Goal: Task Accomplishment & Management: Manage account settings

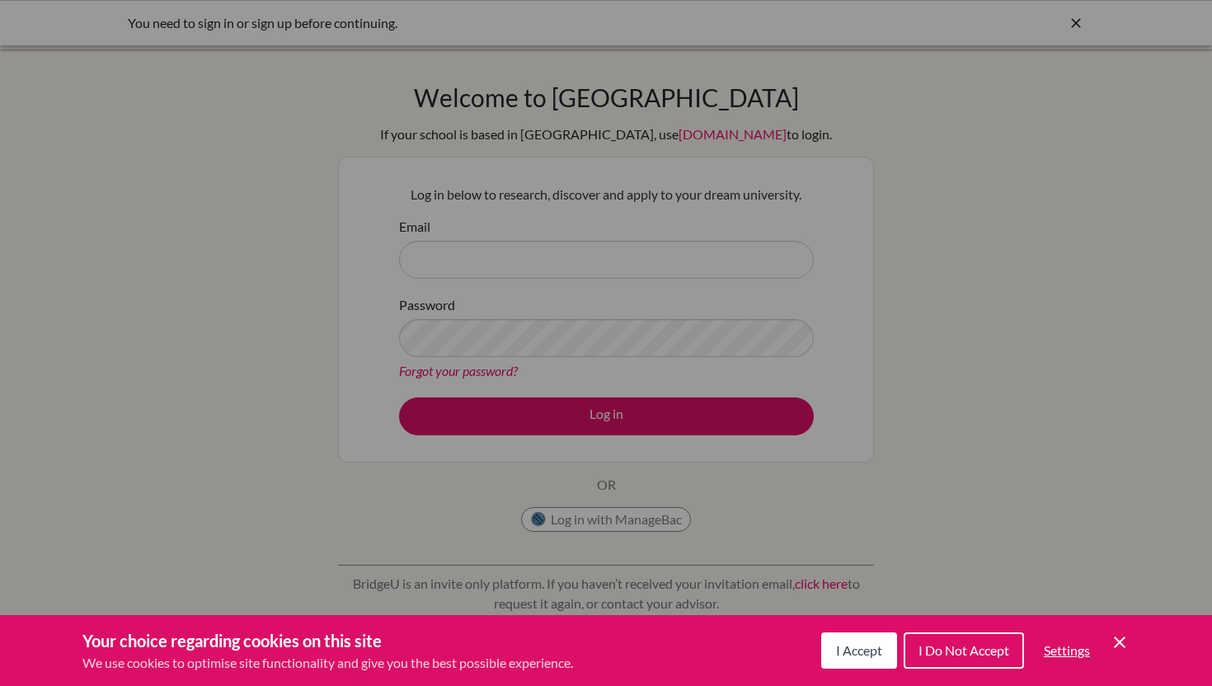
click at [1124, 650] on icon "Cookie Control Close Icon" at bounding box center [1120, 642] width 20 height 20
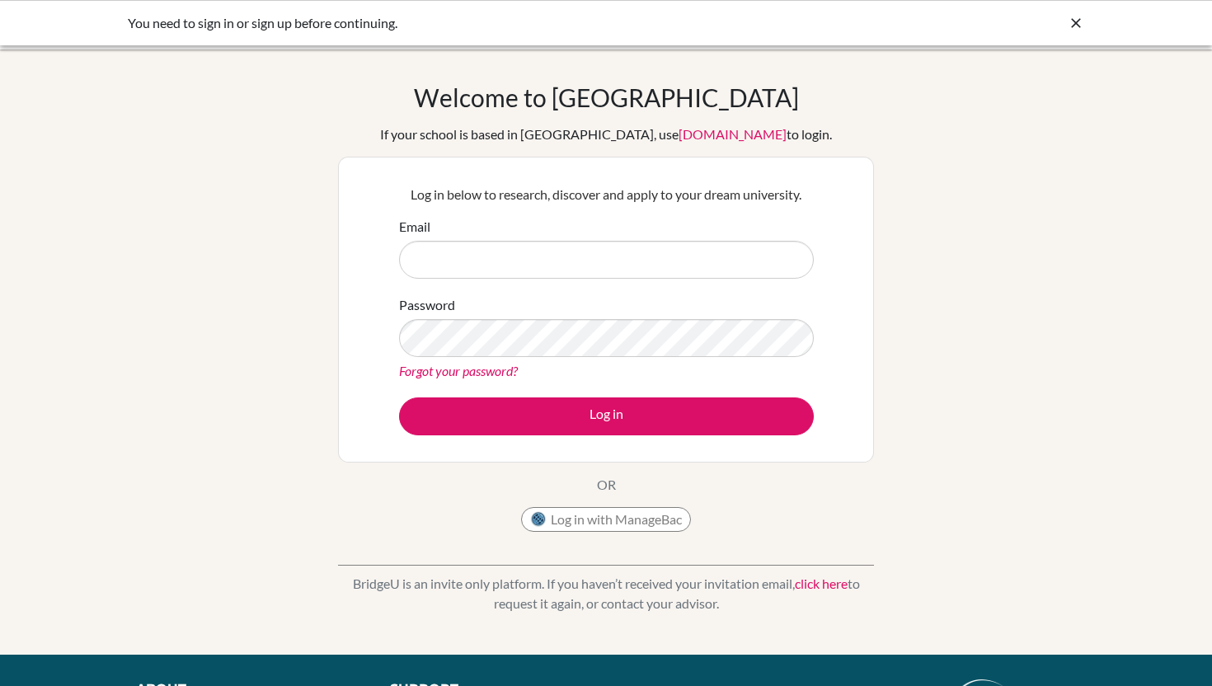
click at [842, 589] on link "click here" at bounding box center [821, 583] width 53 height 16
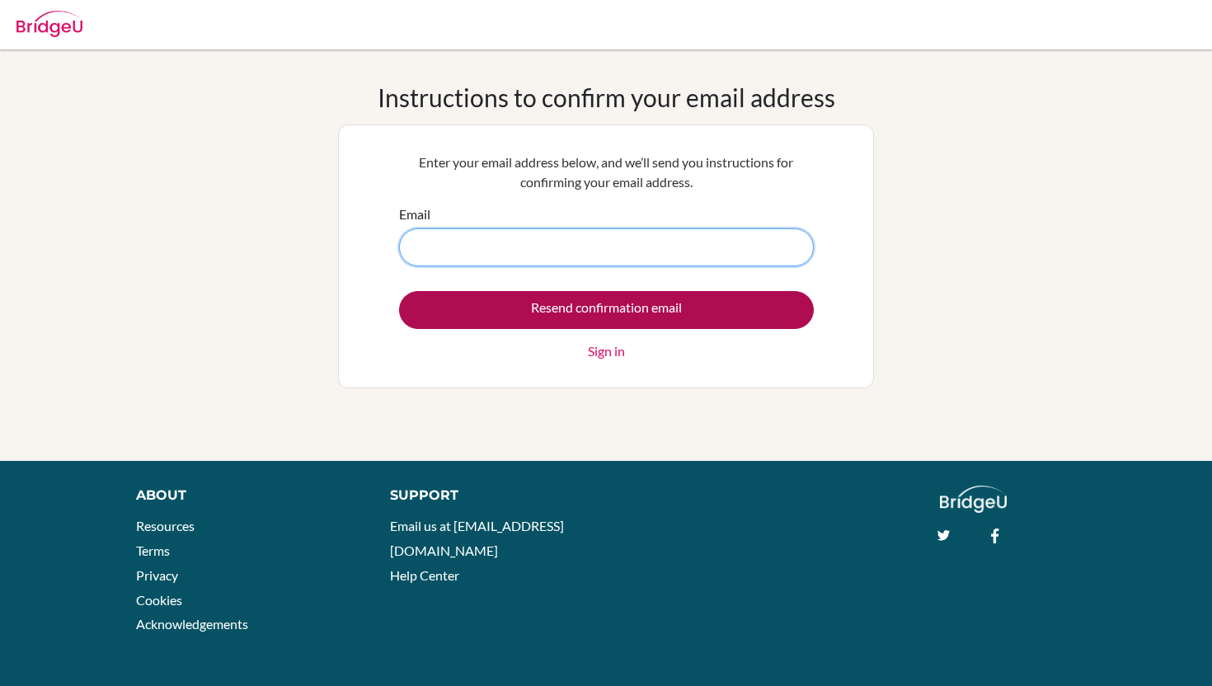
type input "laraa.hayouk@student.bbs.edu.kw"
click at [644, 314] on input "Resend confirmation email" at bounding box center [606, 310] width 415 height 38
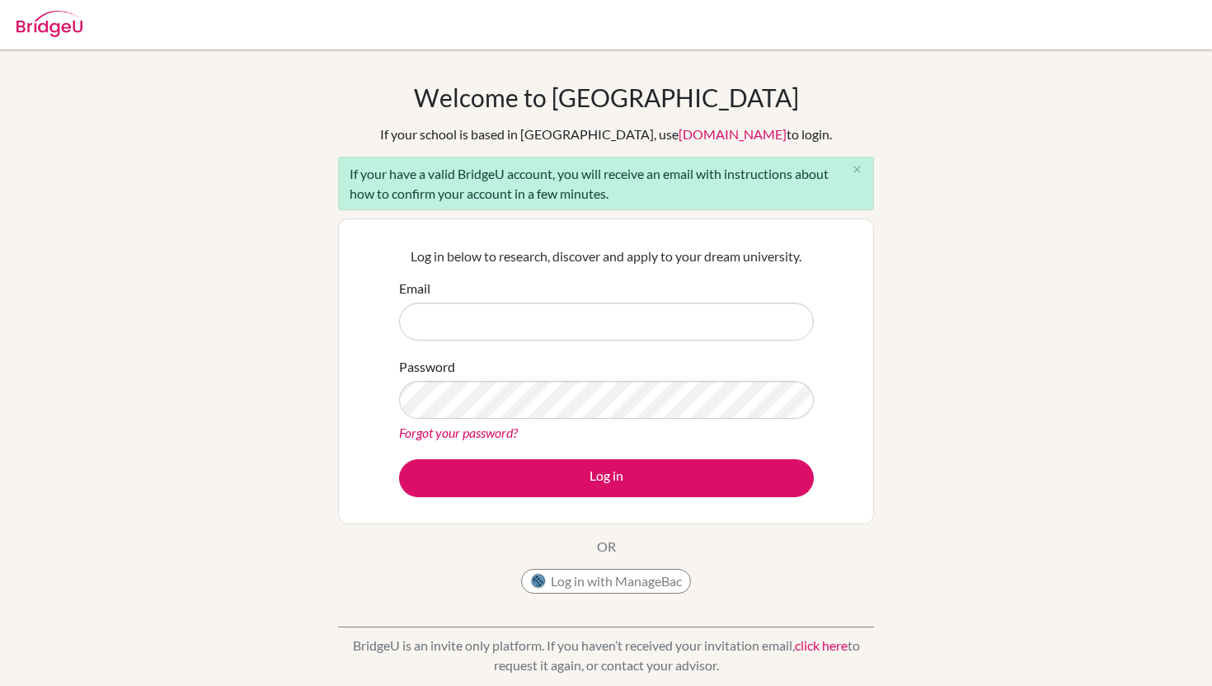
type input "[EMAIL_ADDRESS][DOMAIN_NAME]"
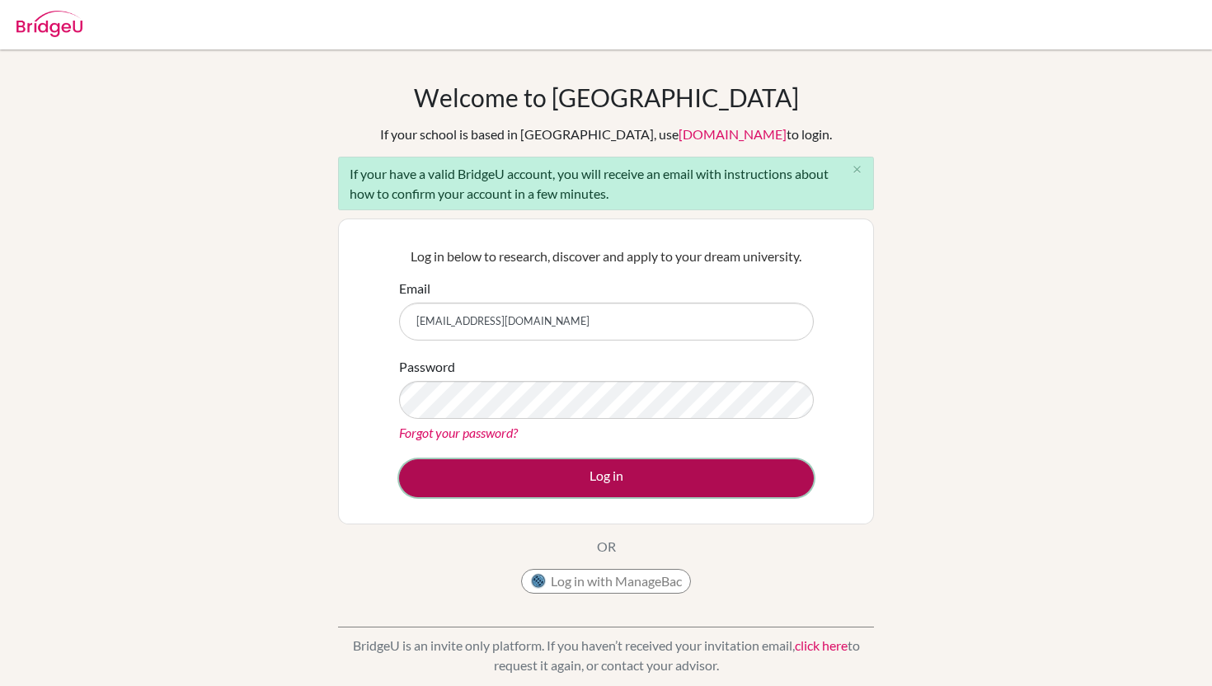
click at [749, 476] on button "Log in" at bounding box center [606, 478] width 415 height 38
